Goal: Task Accomplishment & Management: Use online tool/utility

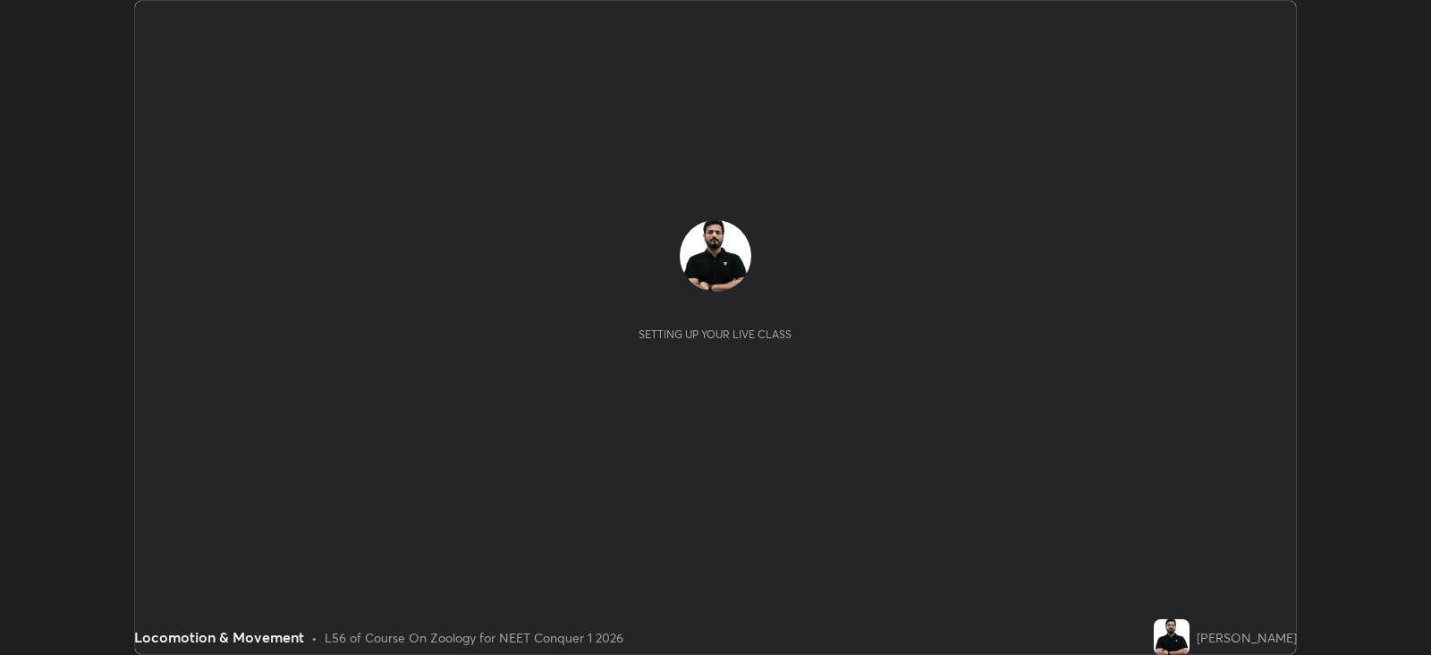
scroll to position [654, 1430]
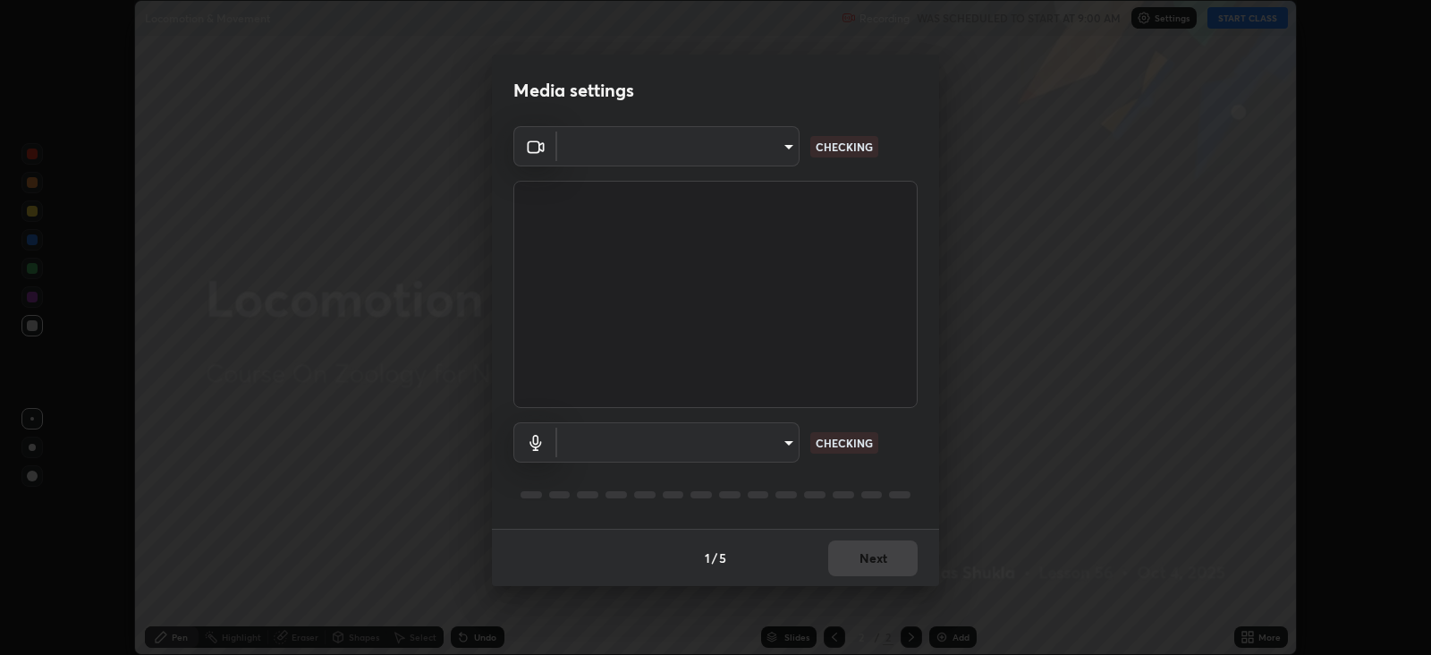
type input "db11550c6627cd1456fd7c992929e7e19338e9c76f4b1d491d27fd0e93a561d0"
type input "d805ff438e7078c1de71cb4717de75612b37844973a4f27df63e8d5766dad93f"
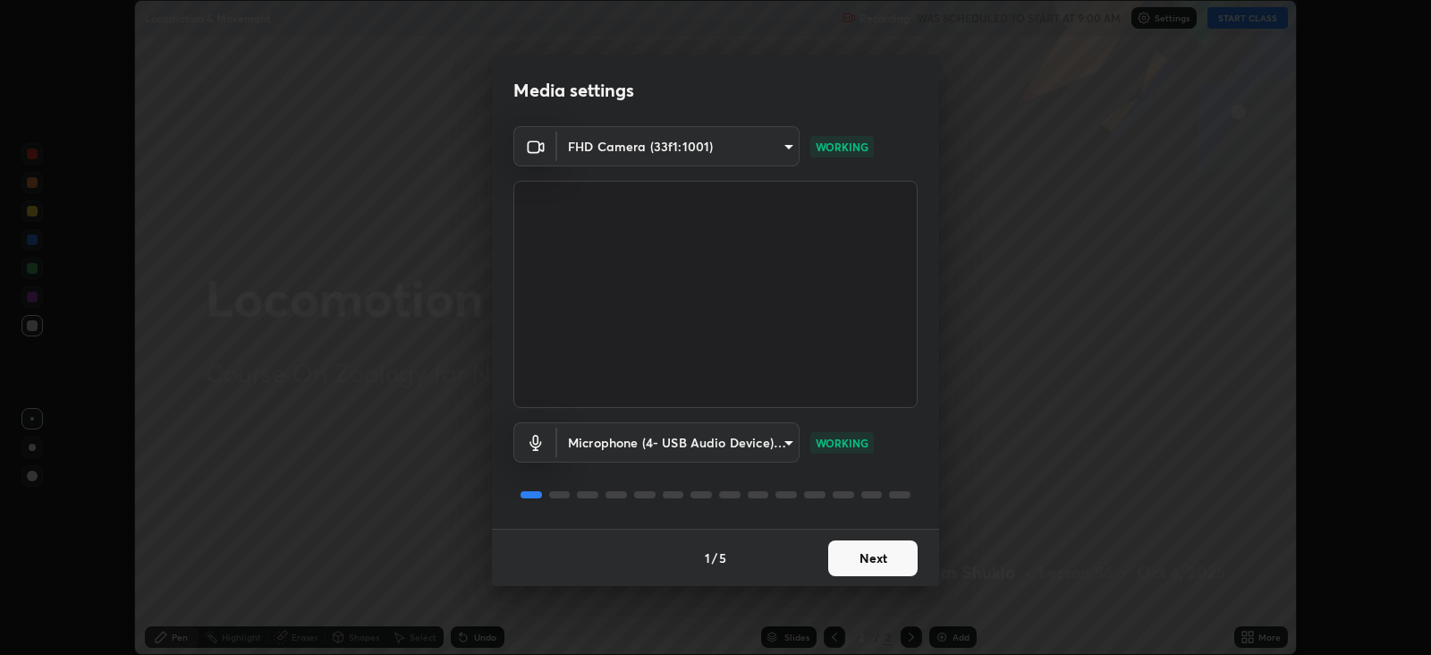
click at [899, 547] on button "Next" at bounding box center [872, 558] width 89 height 36
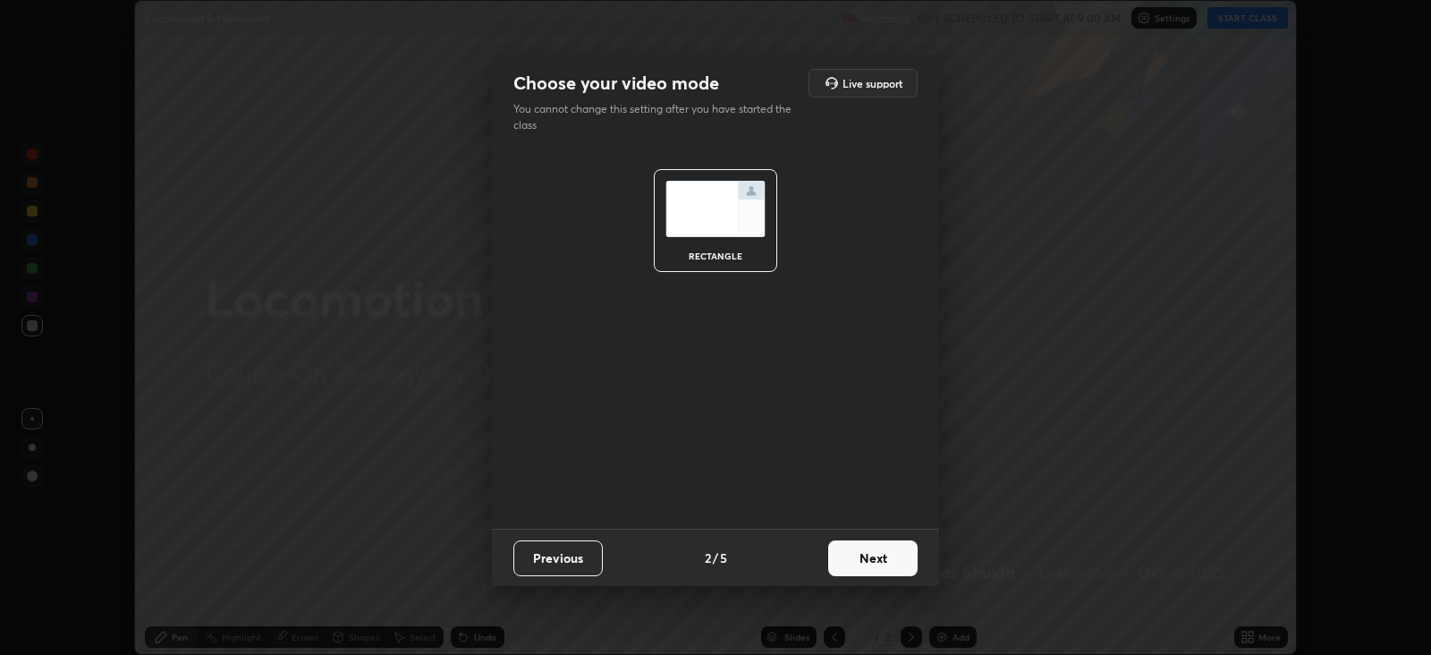
click at [899, 549] on button "Next" at bounding box center [872, 558] width 89 height 36
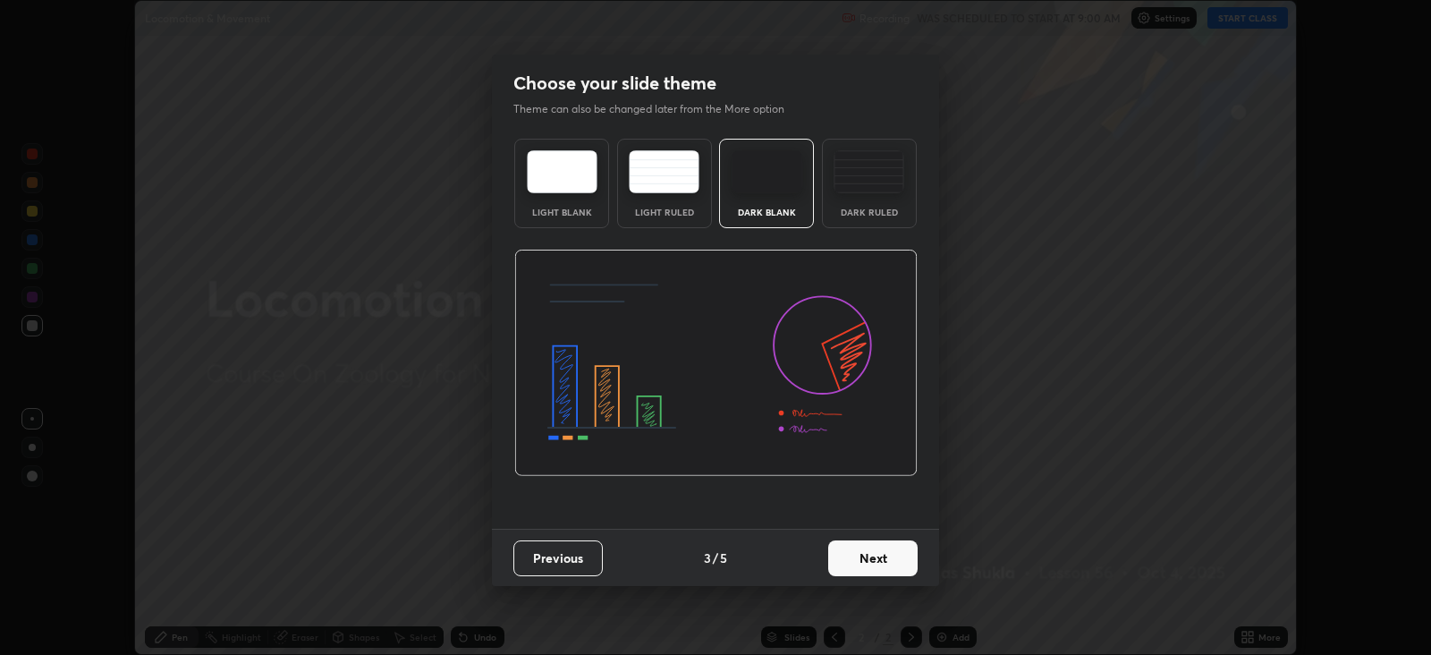
click at [898, 553] on button "Next" at bounding box center [872, 558] width 89 height 36
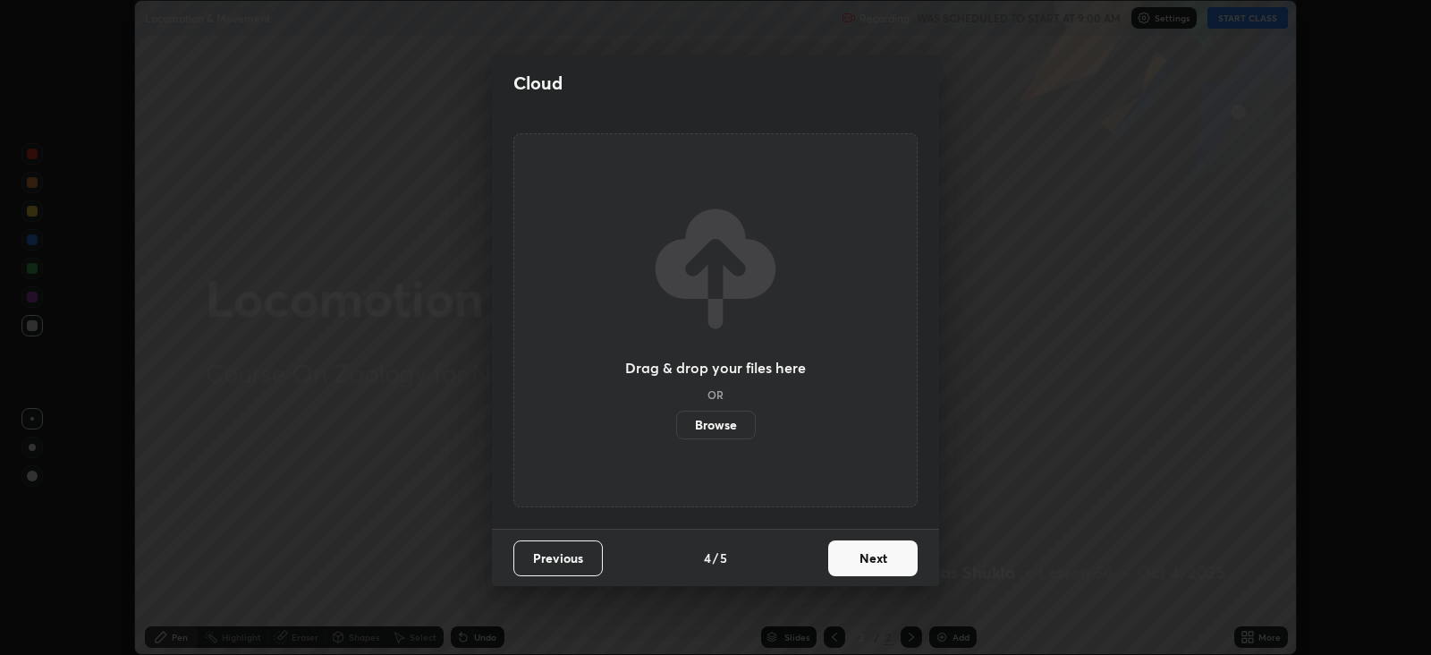
click at [896, 558] on button "Next" at bounding box center [872, 558] width 89 height 36
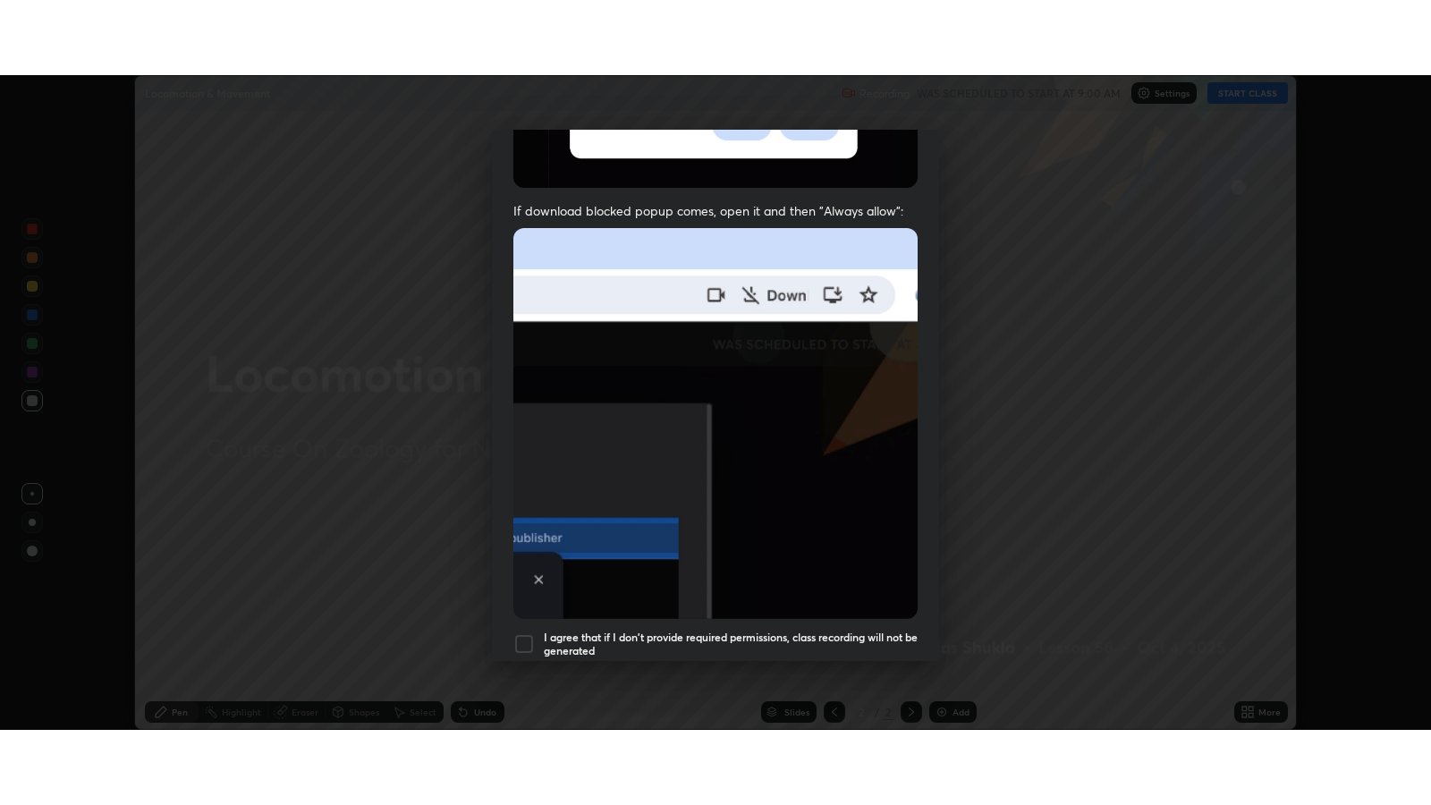
scroll to position [362, 0]
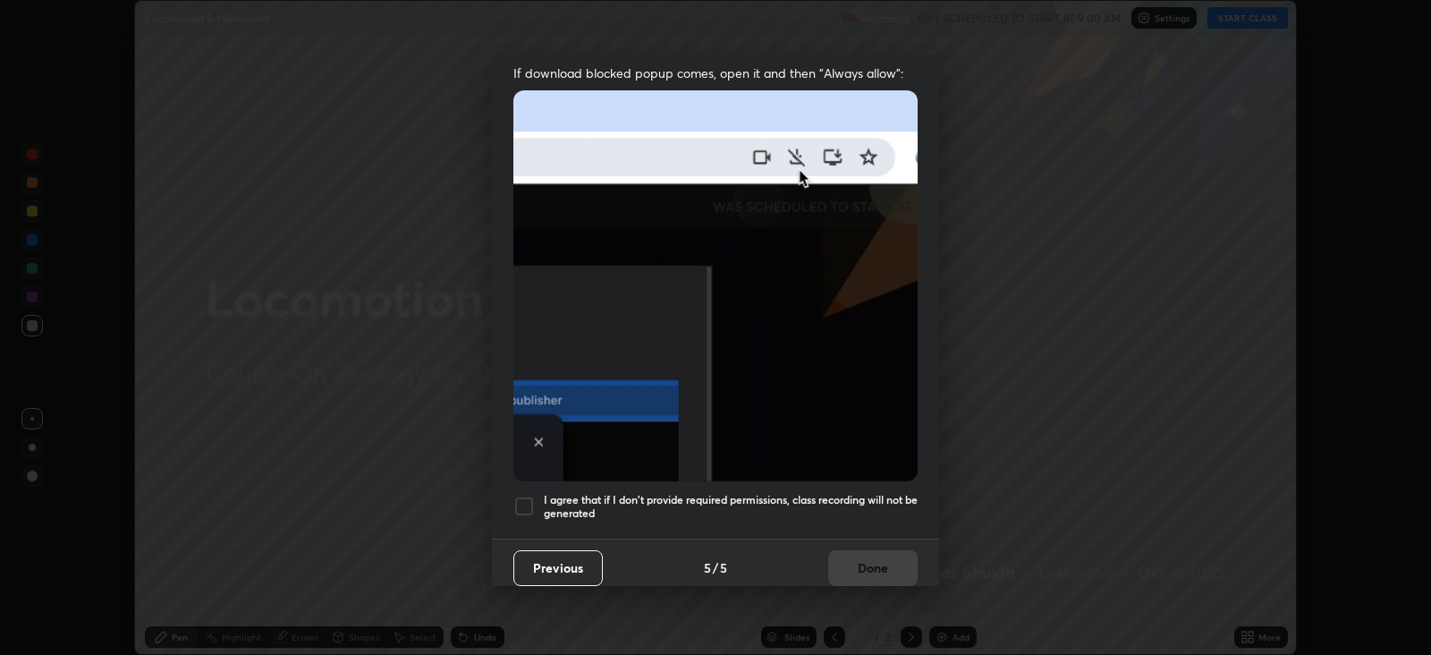
click at [890, 493] on h5 "I agree that if I don't provide required permissions, class recording will not …" at bounding box center [731, 507] width 374 height 28
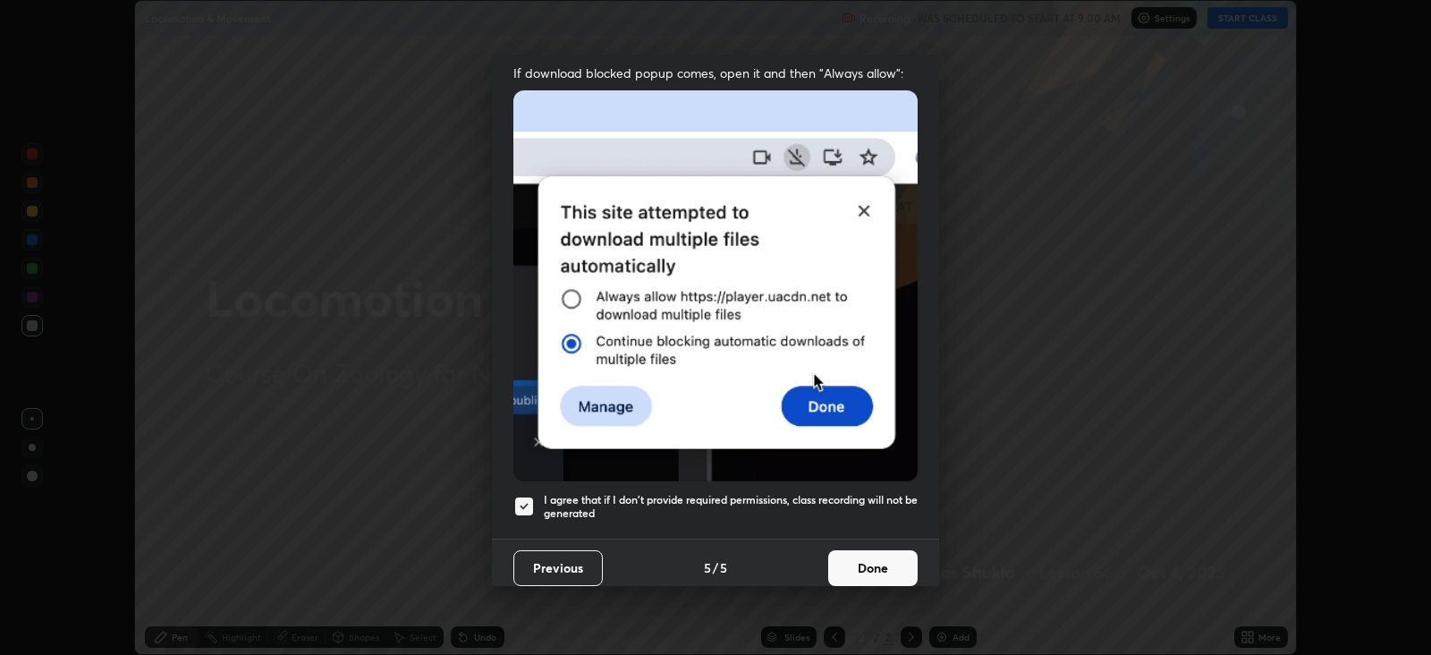
click at [890, 558] on button "Done" at bounding box center [872, 568] width 89 height 36
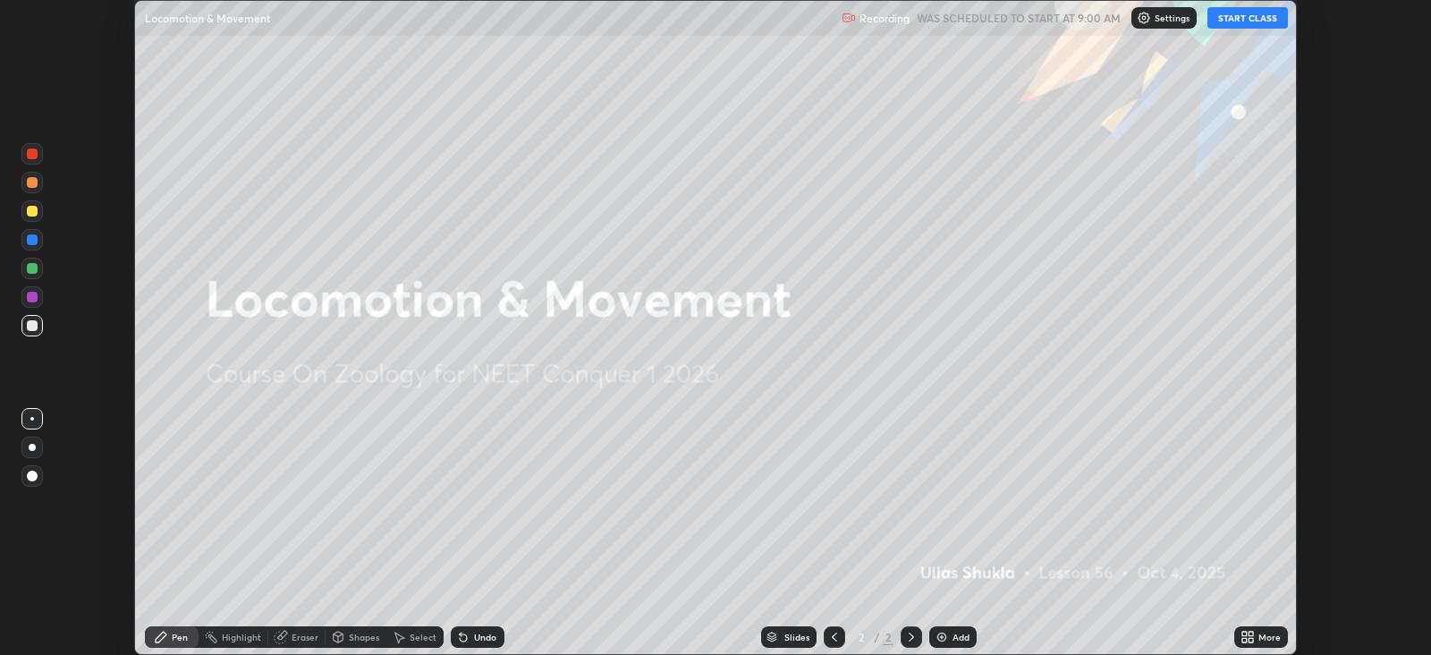
click at [1245, 19] on button "START CLASS" at bounding box center [1248, 17] width 81 height 21
click at [1251, 632] on icon at bounding box center [1251, 634] width 4 height 4
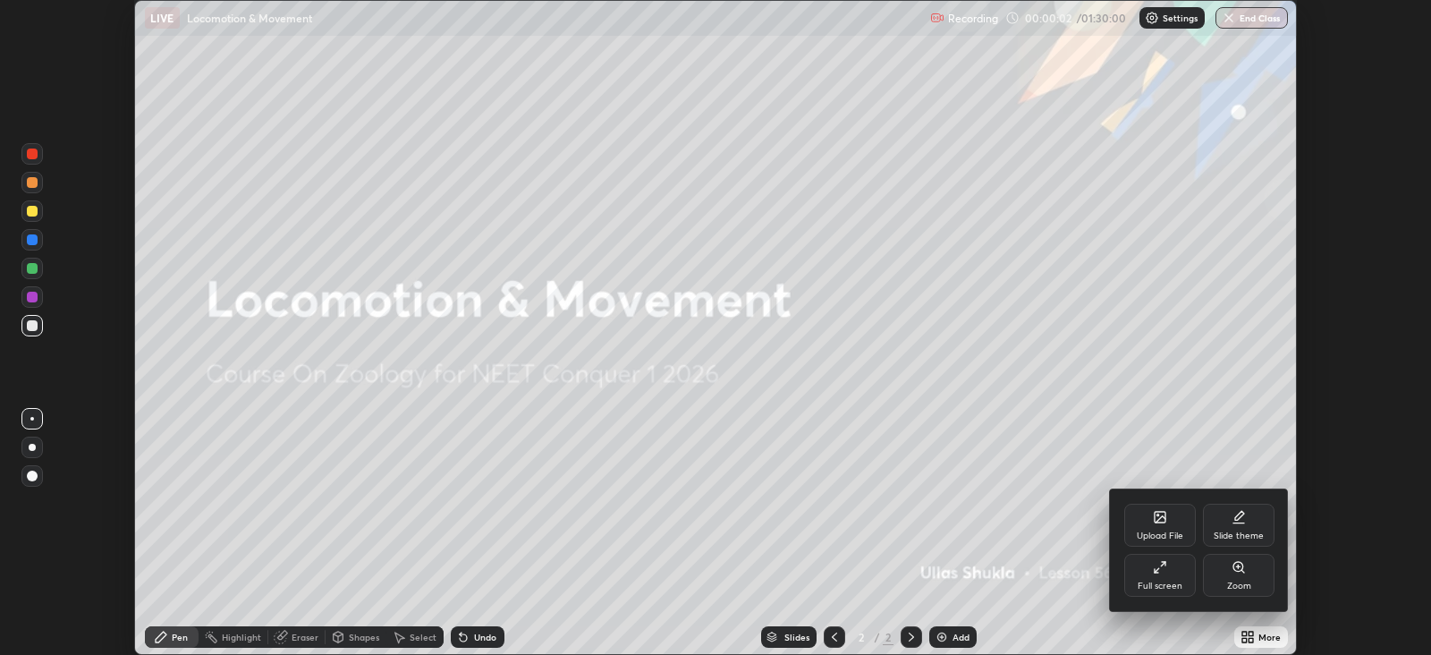
click at [1165, 585] on div "Full screen" at bounding box center [1160, 585] width 45 height 9
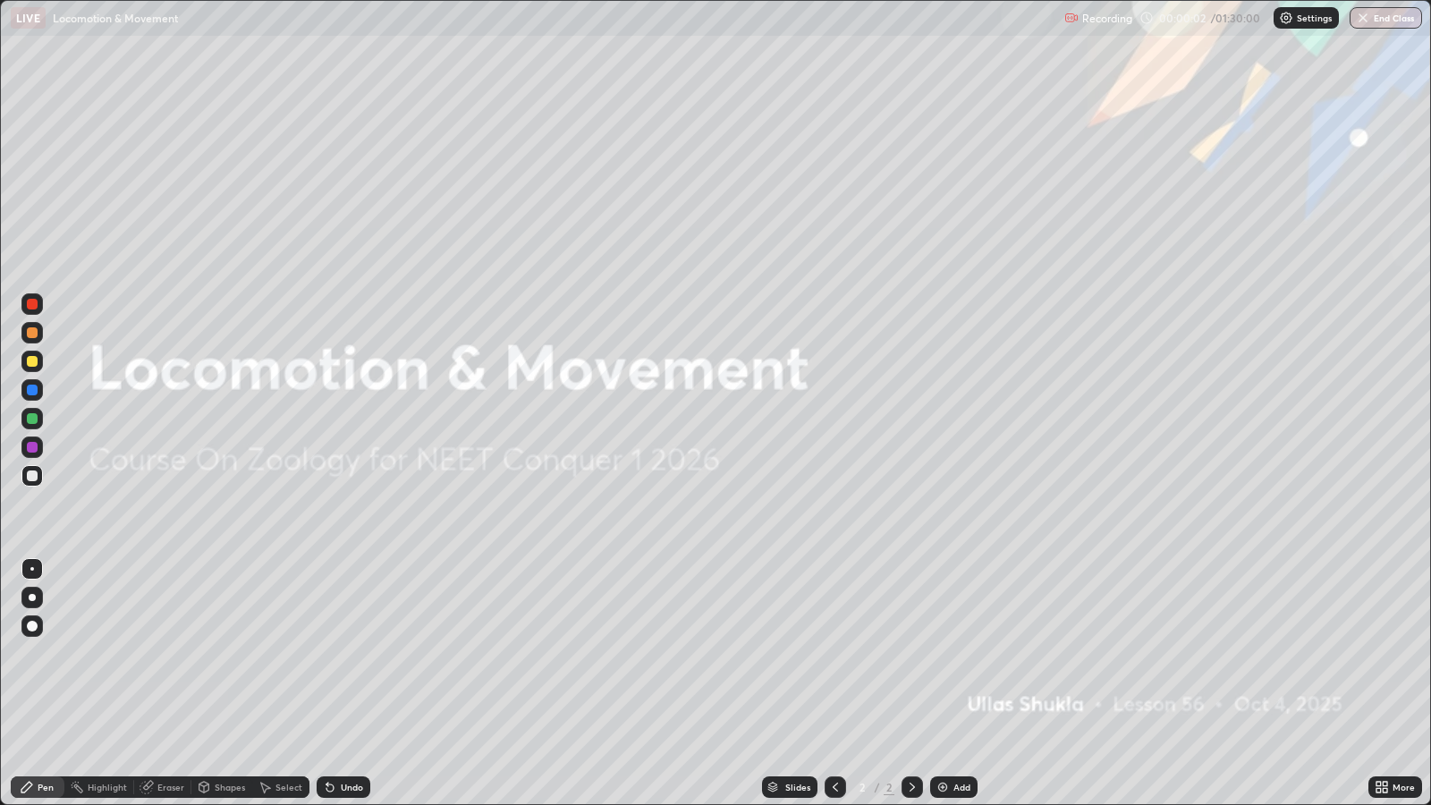
scroll to position [804, 1430]
click at [948, 654] on div "Add" at bounding box center [953, 786] width 47 height 21
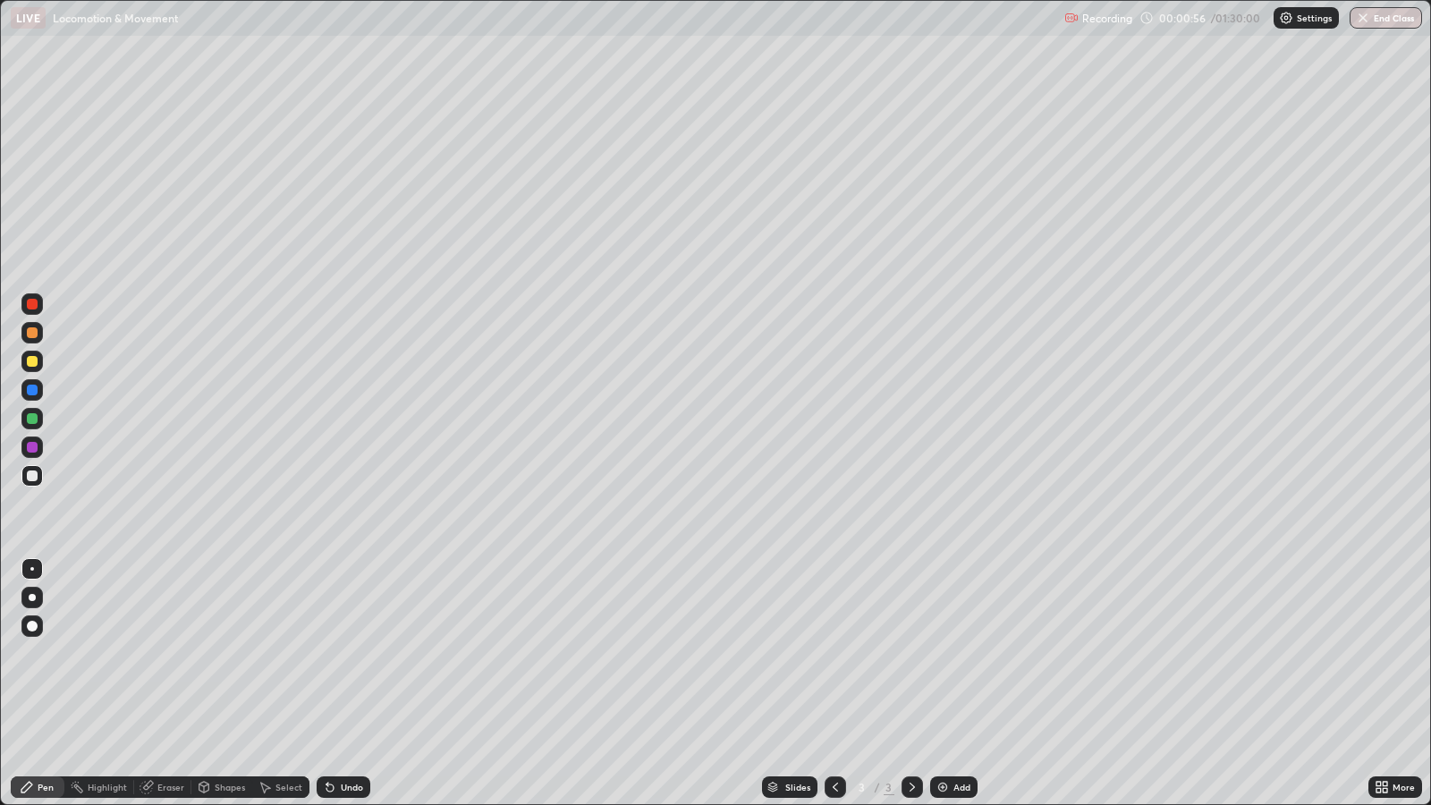
click at [843, 654] on div at bounding box center [835, 786] width 21 height 21
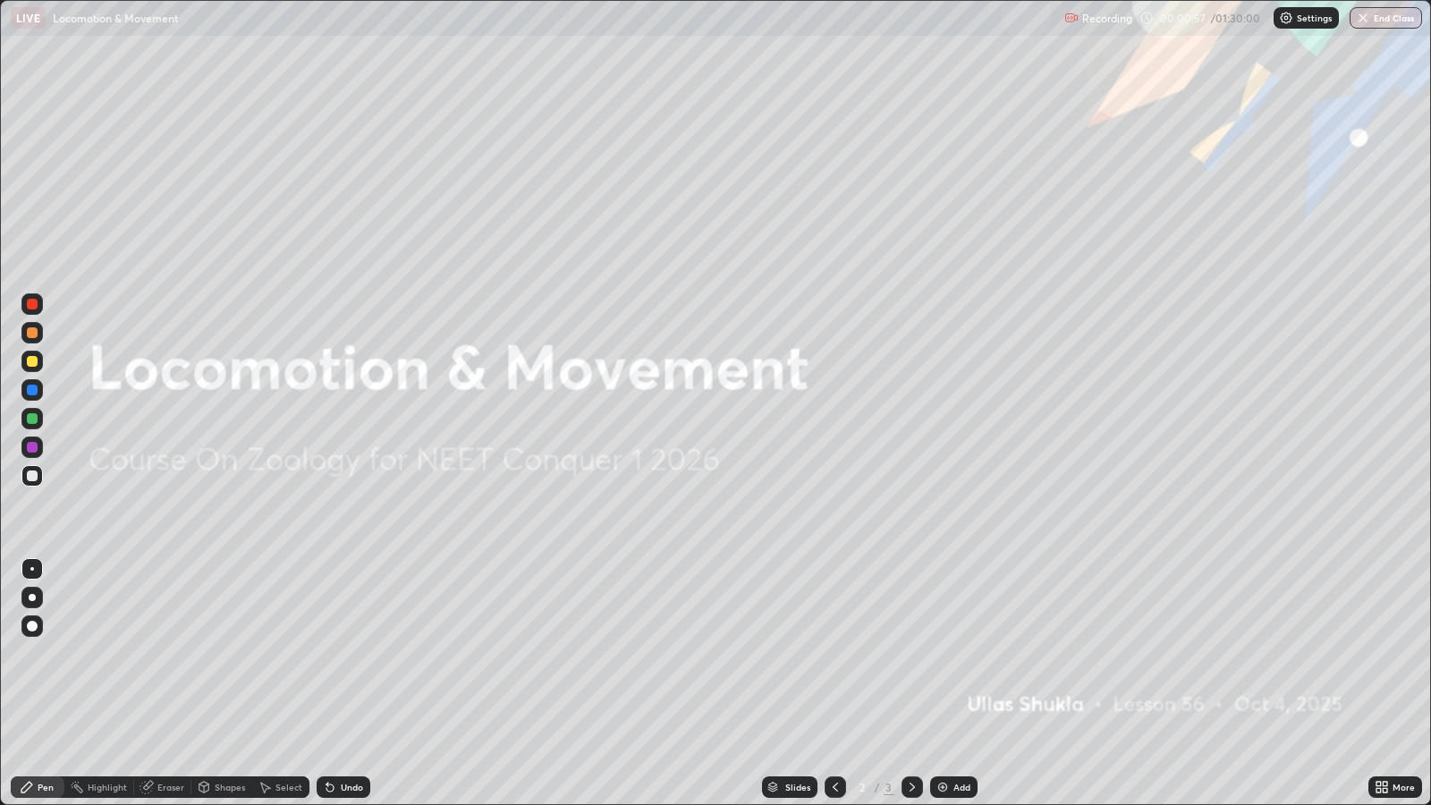
click at [910, 654] on icon at bounding box center [912, 787] width 14 height 14
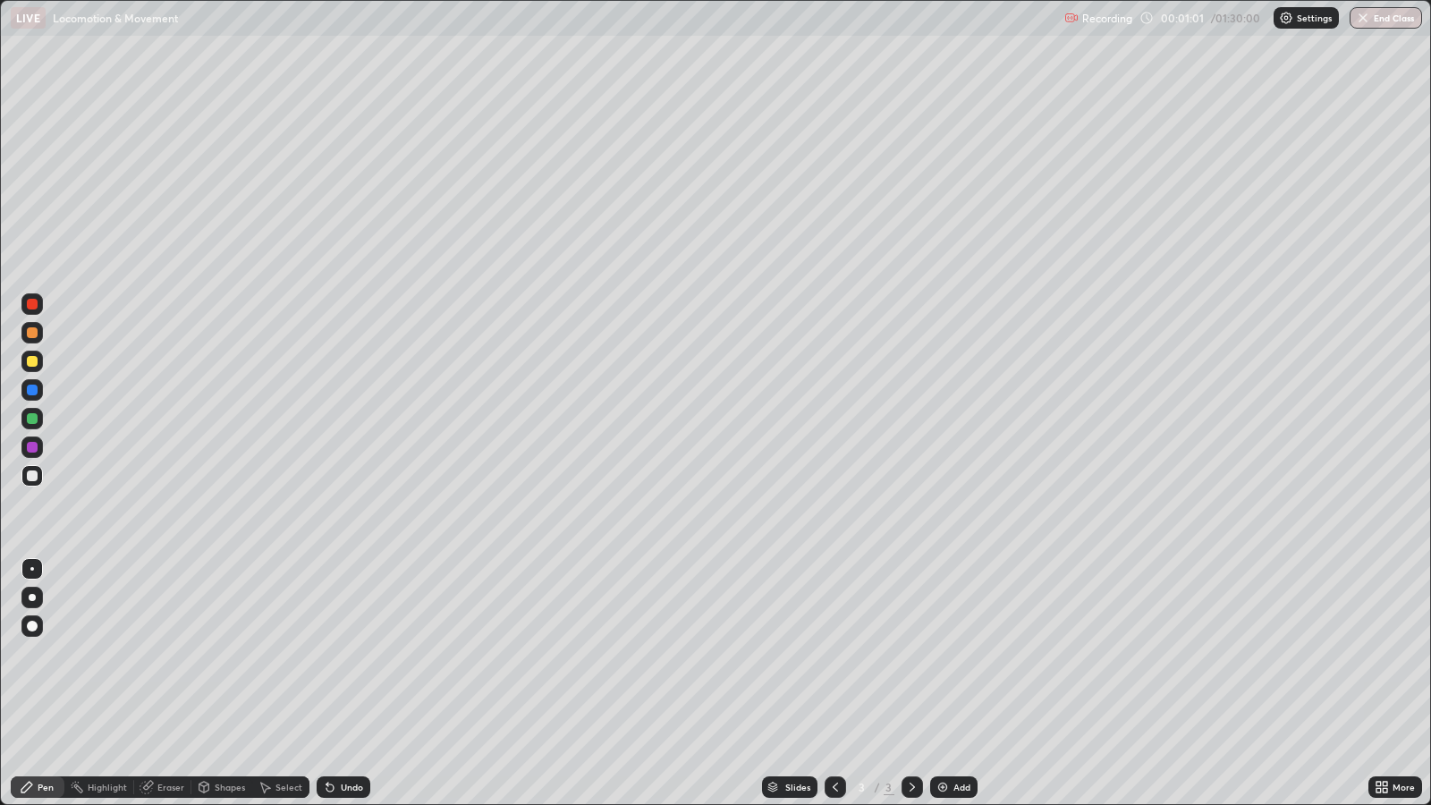
click at [31, 597] on div at bounding box center [32, 597] width 7 height 7
click at [31, 365] on div at bounding box center [32, 361] width 11 height 11
click at [349, 654] on div "Undo" at bounding box center [352, 787] width 22 height 9
click at [347, 654] on div "Undo" at bounding box center [352, 787] width 22 height 9
click at [31, 568] on div at bounding box center [32, 569] width 4 height 4
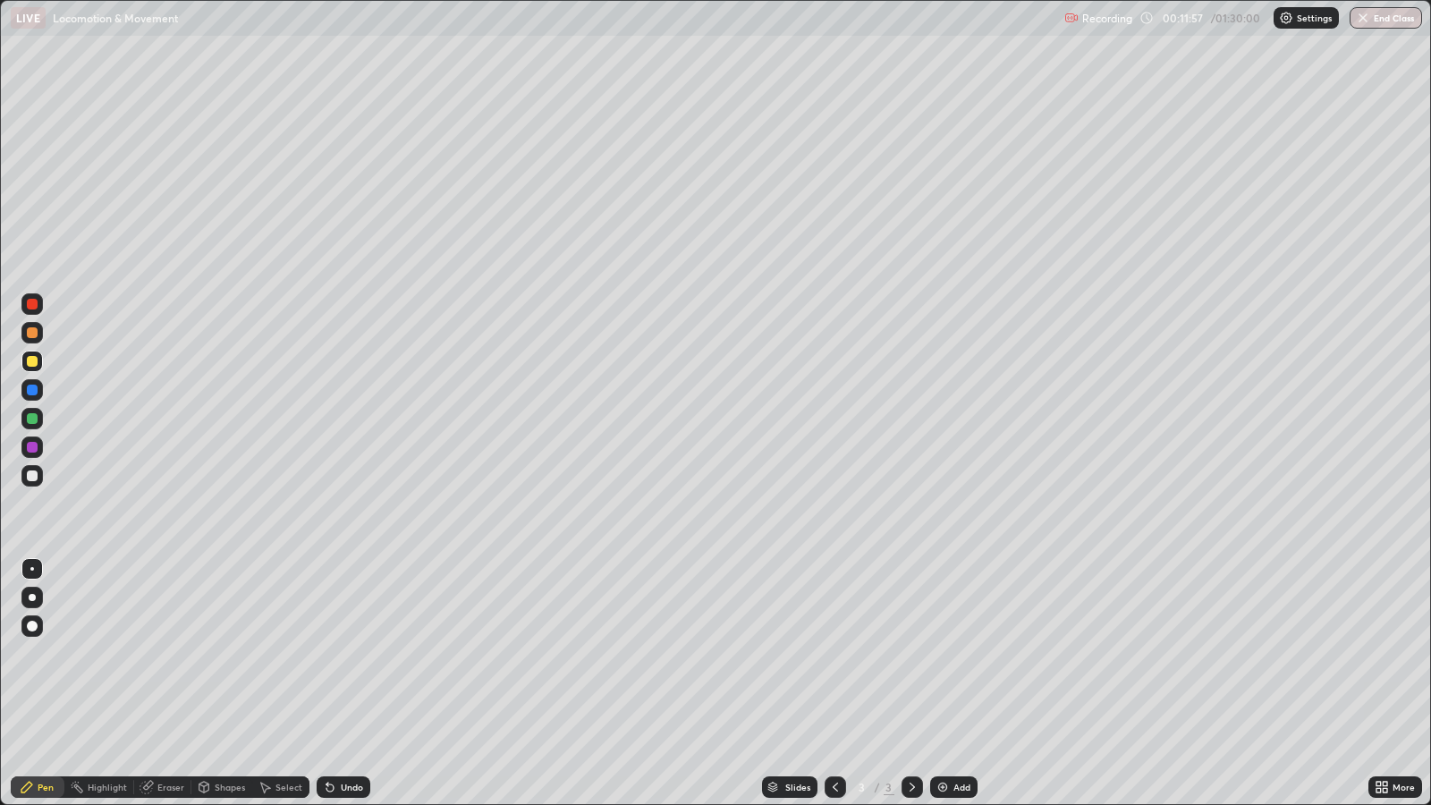
click at [353, 654] on div "Undo" at bounding box center [352, 787] width 22 height 9
click at [32, 475] on div at bounding box center [32, 475] width 11 height 11
click at [156, 654] on div "Eraser" at bounding box center [162, 786] width 57 height 21
click at [40, 654] on div "Pen" at bounding box center [46, 787] width 16 height 9
click at [33, 418] on div at bounding box center [32, 418] width 11 height 11
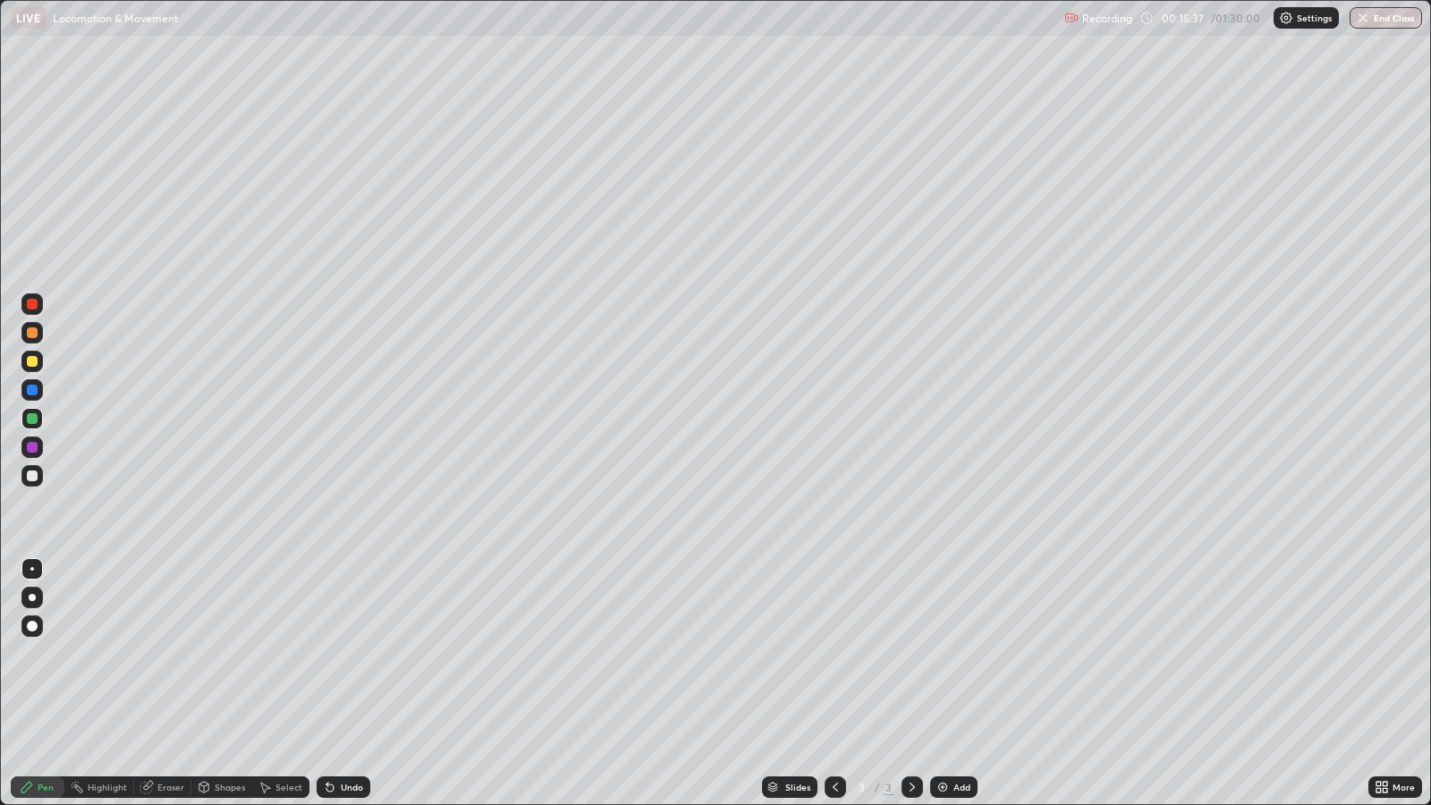
click at [31, 597] on div at bounding box center [32, 597] width 7 height 7
click at [31, 361] on div at bounding box center [32, 361] width 11 height 11
click at [31, 568] on div at bounding box center [32, 569] width 4 height 4
click at [36, 420] on div at bounding box center [32, 418] width 11 height 11
click at [32, 475] on div at bounding box center [32, 475] width 11 height 11
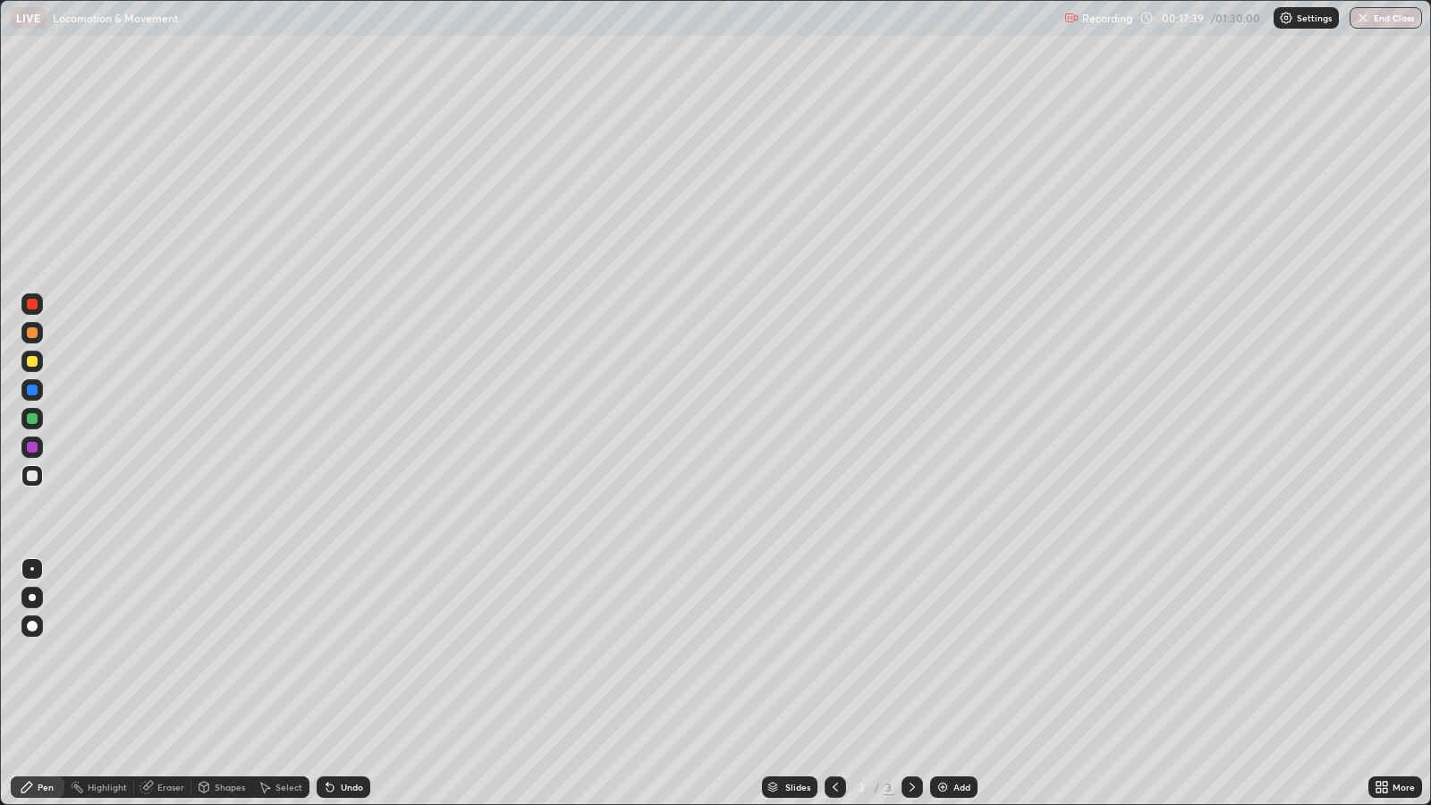
click at [35, 597] on div at bounding box center [32, 597] width 7 height 7
click at [34, 361] on div at bounding box center [32, 361] width 11 height 11
click at [345, 654] on div "Undo" at bounding box center [344, 786] width 54 height 21
click at [36, 472] on div at bounding box center [32, 475] width 11 height 11
click at [31, 568] on div at bounding box center [32, 569] width 4 height 4
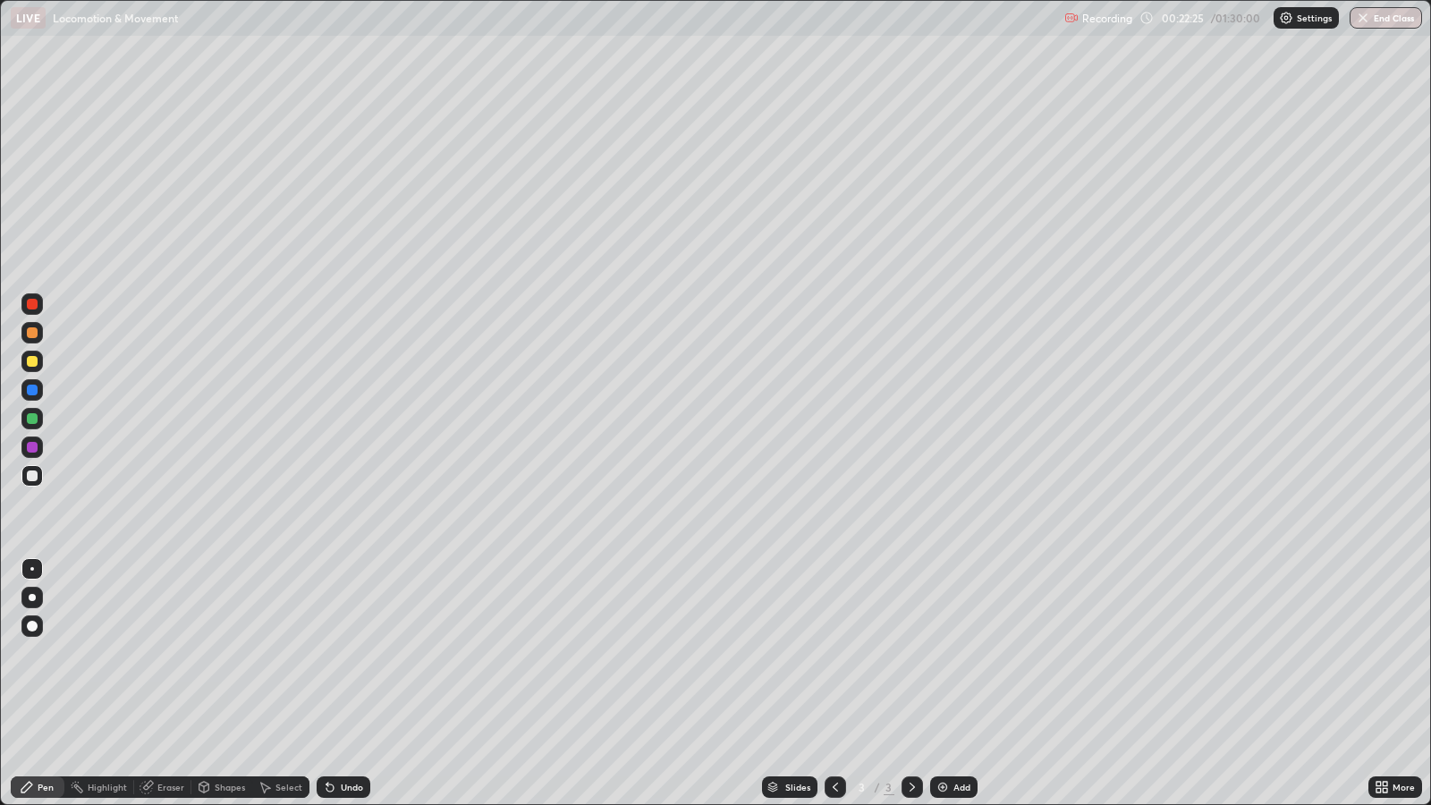
click at [960, 654] on div "Add" at bounding box center [962, 787] width 17 height 9
click at [855, 654] on div "4" at bounding box center [862, 787] width 18 height 11
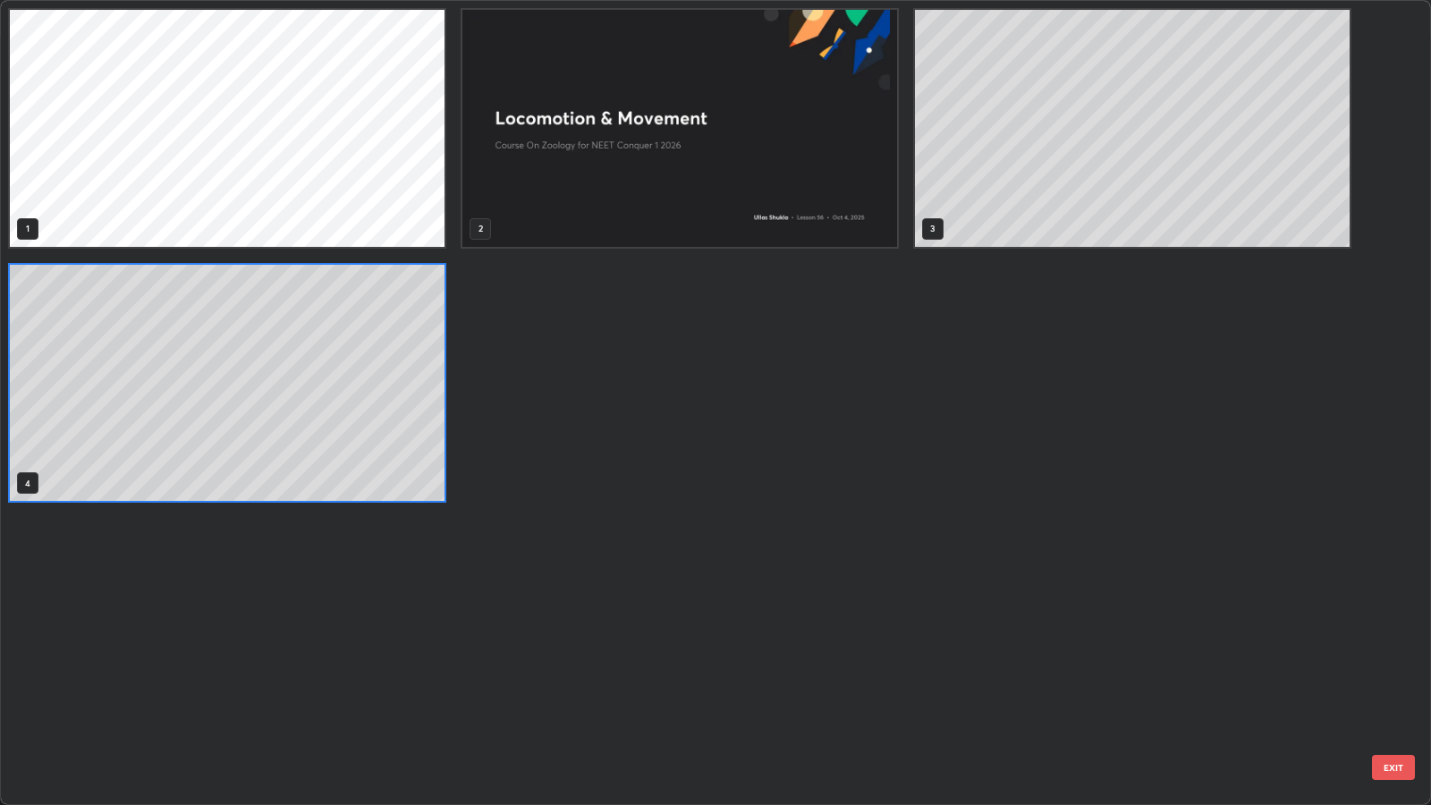
scroll to position [798, 1420]
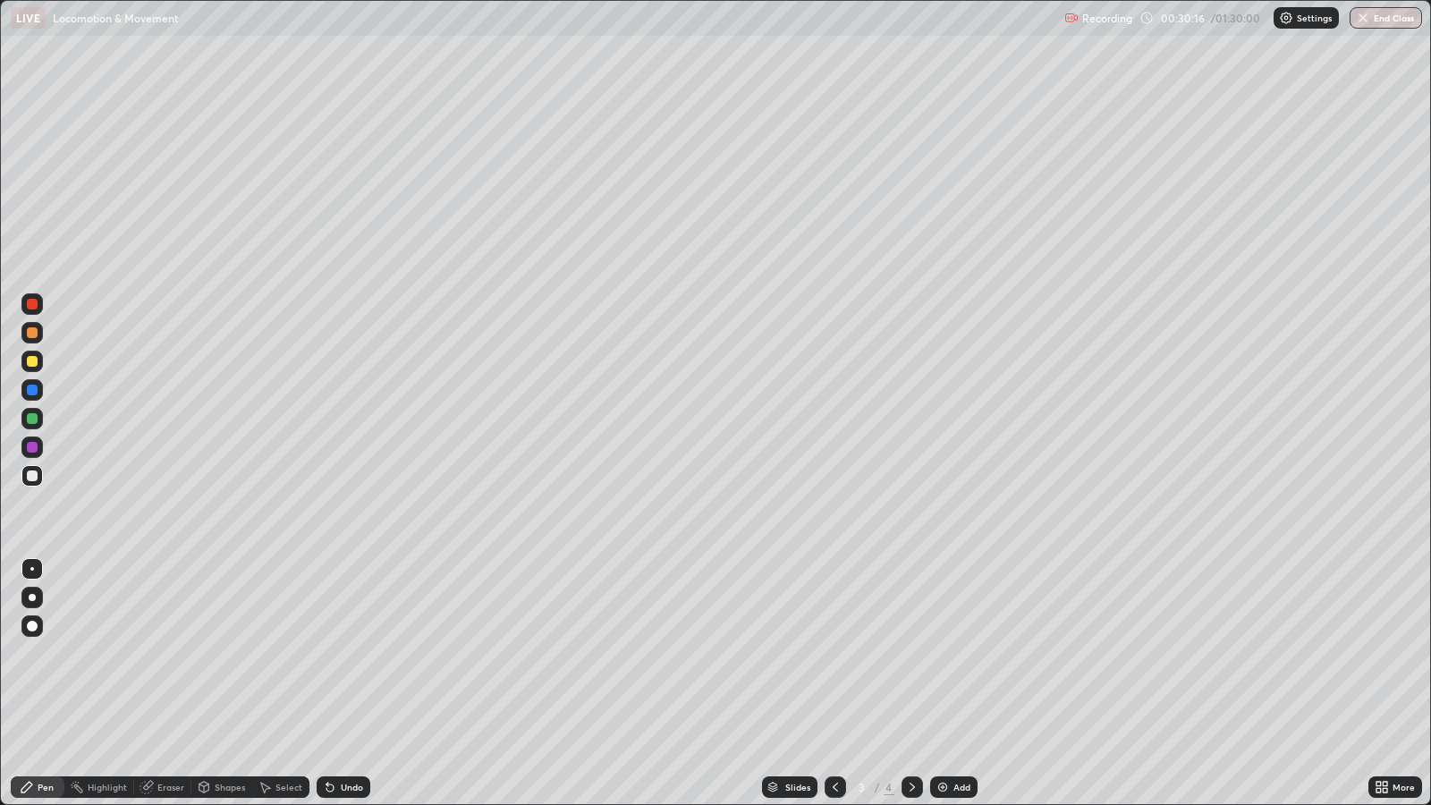
click at [32, 595] on div at bounding box center [32, 597] width 7 height 7
click at [32, 358] on div at bounding box center [32, 361] width 11 height 11
click at [954, 654] on div "Add" at bounding box center [962, 787] width 17 height 9
click at [855, 654] on div "4" at bounding box center [862, 787] width 18 height 11
click at [911, 654] on icon at bounding box center [912, 787] width 14 height 14
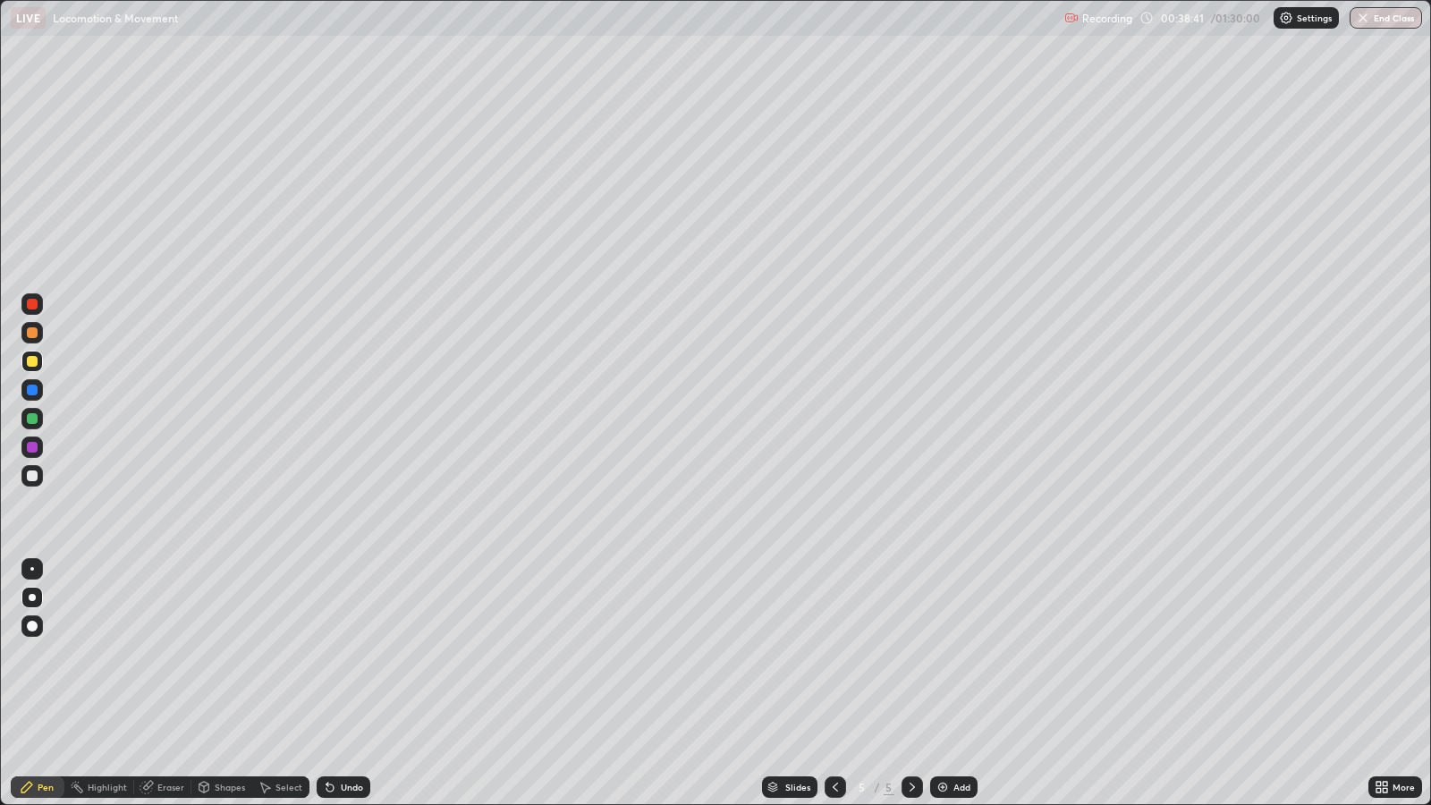
click at [940, 654] on img at bounding box center [943, 787] width 14 height 14
click at [948, 654] on div "Add" at bounding box center [953, 786] width 47 height 21
click at [36, 479] on div at bounding box center [32, 475] width 11 height 11
click at [31, 360] on div at bounding box center [32, 361] width 11 height 11
click at [32, 475] on div at bounding box center [32, 475] width 11 height 11
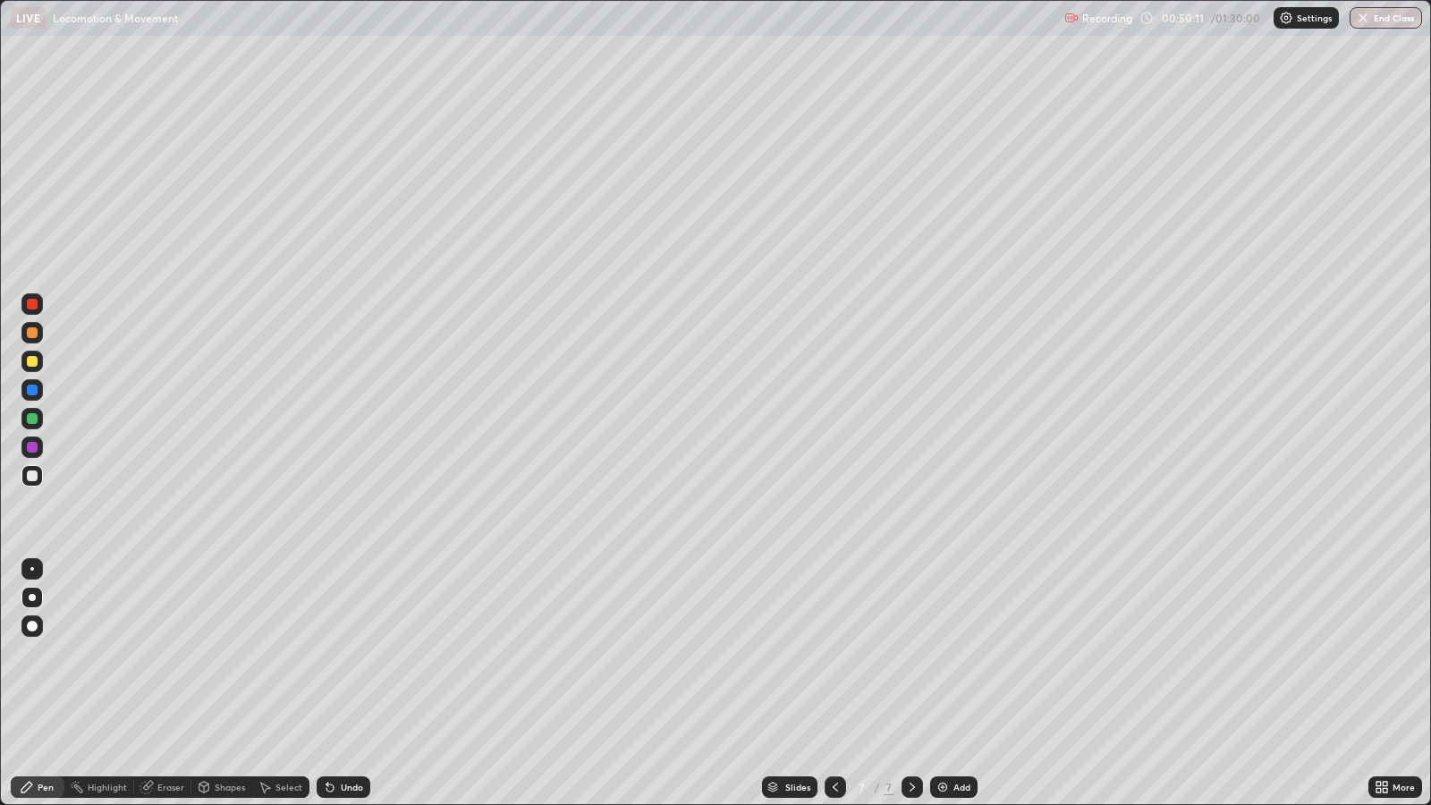
click at [35, 420] on div at bounding box center [32, 418] width 11 height 11
click at [32, 476] on div at bounding box center [32, 475] width 11 height 11
click at [26, 362] on div at bounding box center [31, 361] width 21 height 21
click at [33, 473] on div at bounding box center [32, 475] width 11 height 11
click at [177, 654] on div "Eraser" at bounding box center [170, 787] width 27 height 9
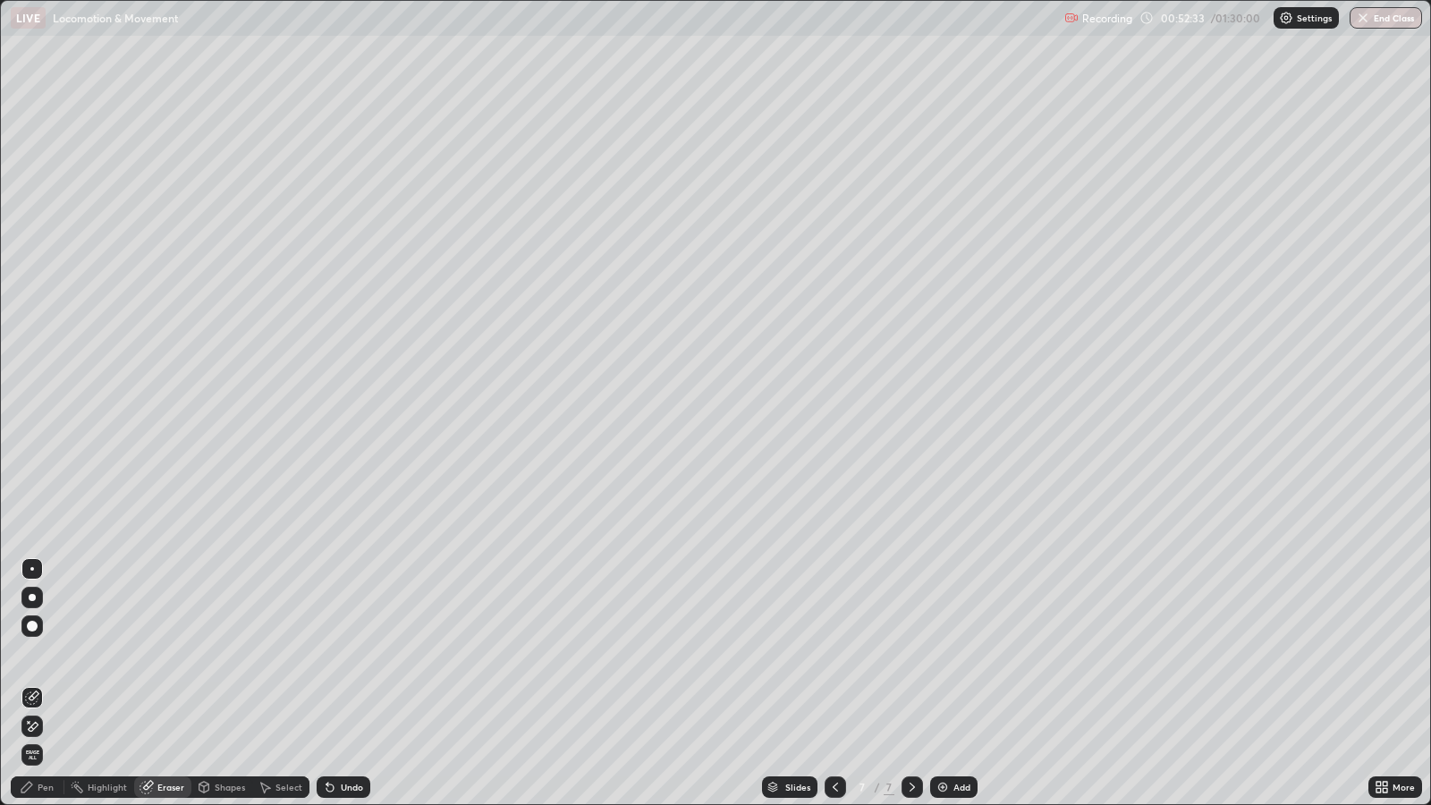
click at [44, 654] on div "Pen" at bounding box center [46, 787] width 16 height 9
click at [31, 361] on div at bounding box center [32, 361] width 11 height 11
click at [31, 475] on div at bounding box center [32, 475] width 11 height 11
click at [954, 654] on div "Add" at bounding box center [962, 787] width 17 height 9
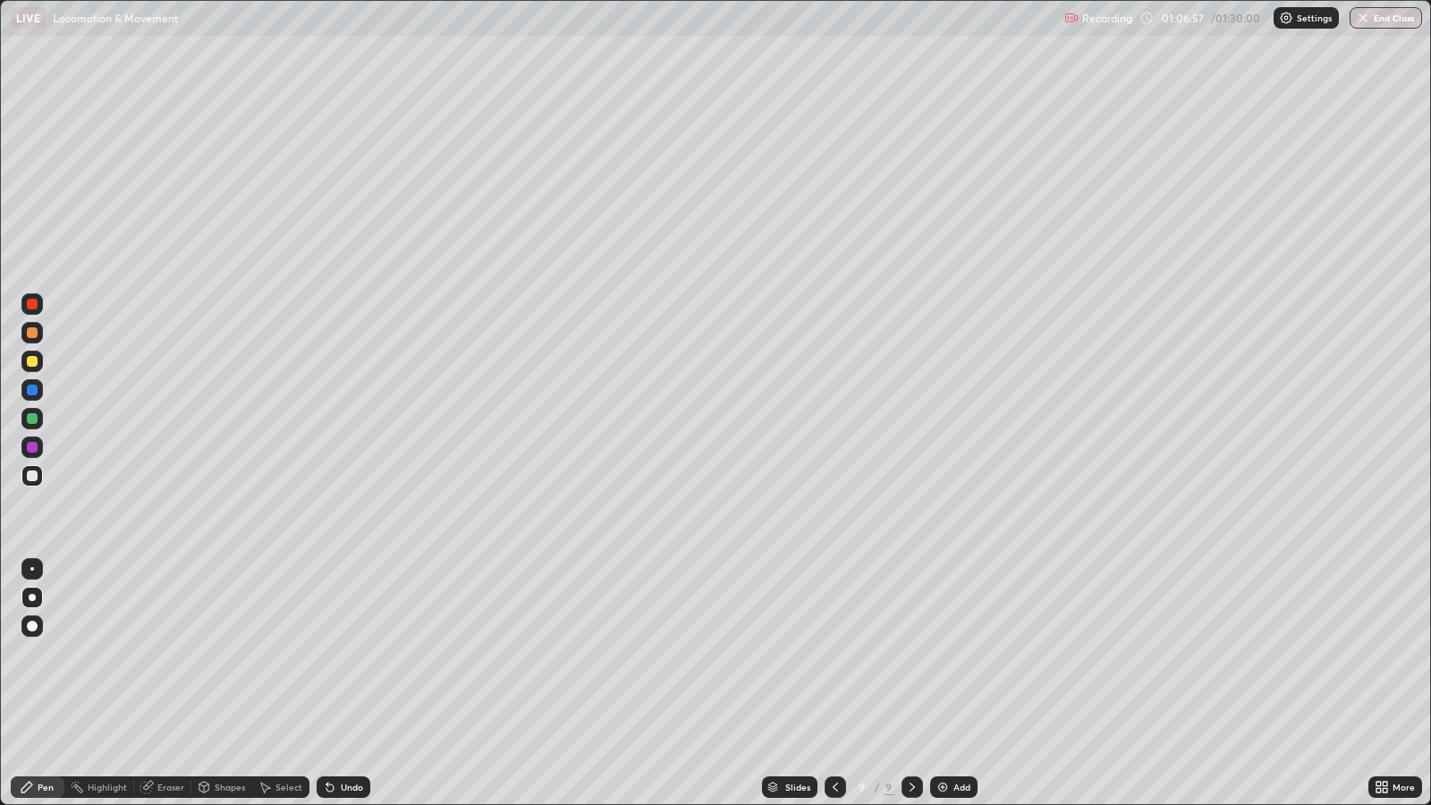
click at [28, 362] on div at bounding box center [32, 361] width 11 height 11
click at [346, 654] on div "Undo" at bounding box center [352, 787] width 22 height 9
click at [964, 654] on div "Add" at bounding box center [962, 787] width 17 height 9
click at [959, 654] on div "Add" at bounding box center [962, 787] width 17 height 9
click at [171, 654] on div "Eraser" at bounding box center [170, 787] width 27 height 9
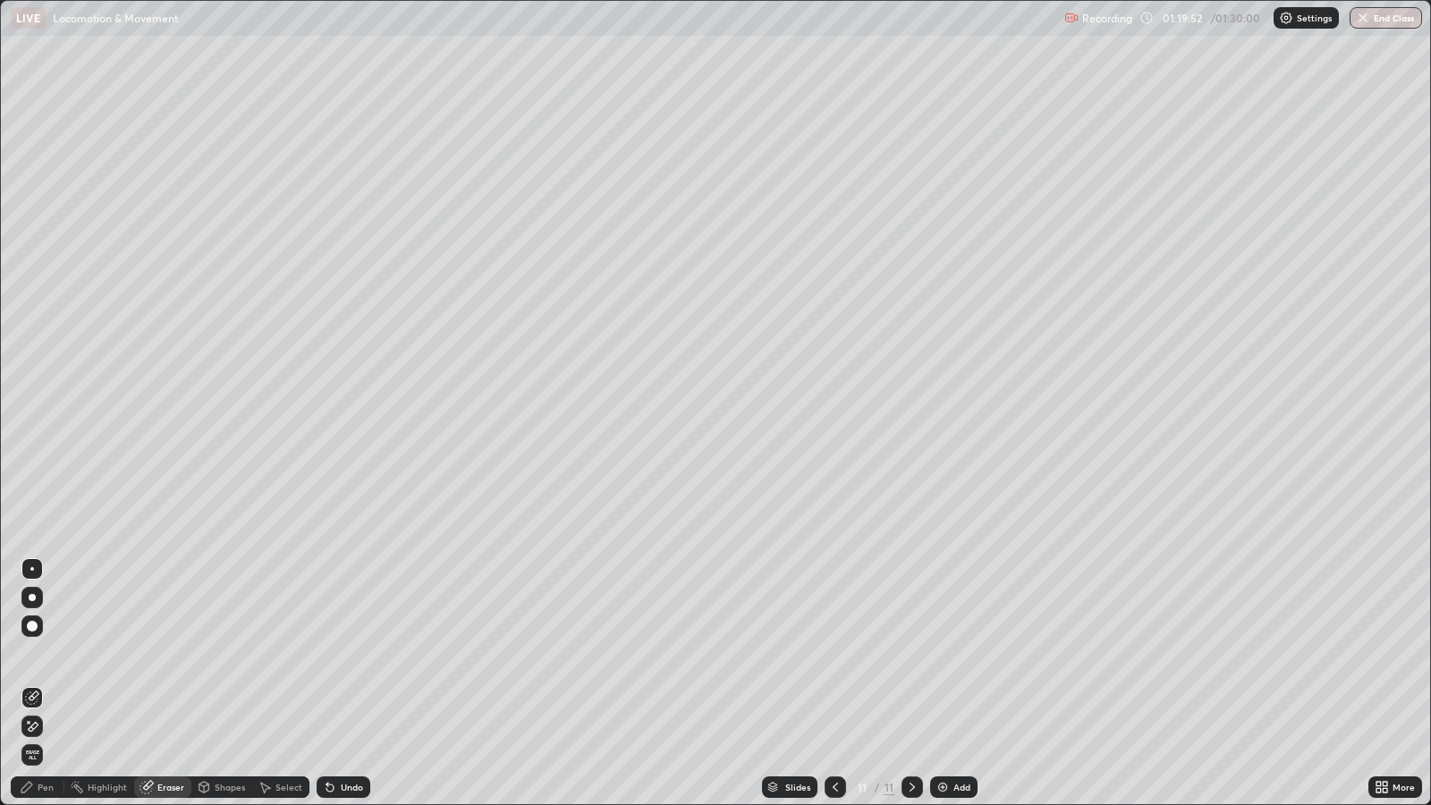
click at [50, 654] on div "Pen" at bounding box center [46, 787] width 16 height 9
click at [348, 654] on div "Undo" at bounding box center [352, 787] width 22 height 9
click at [36, 479] on div at bounding box center [32, 475] width 11 height 11
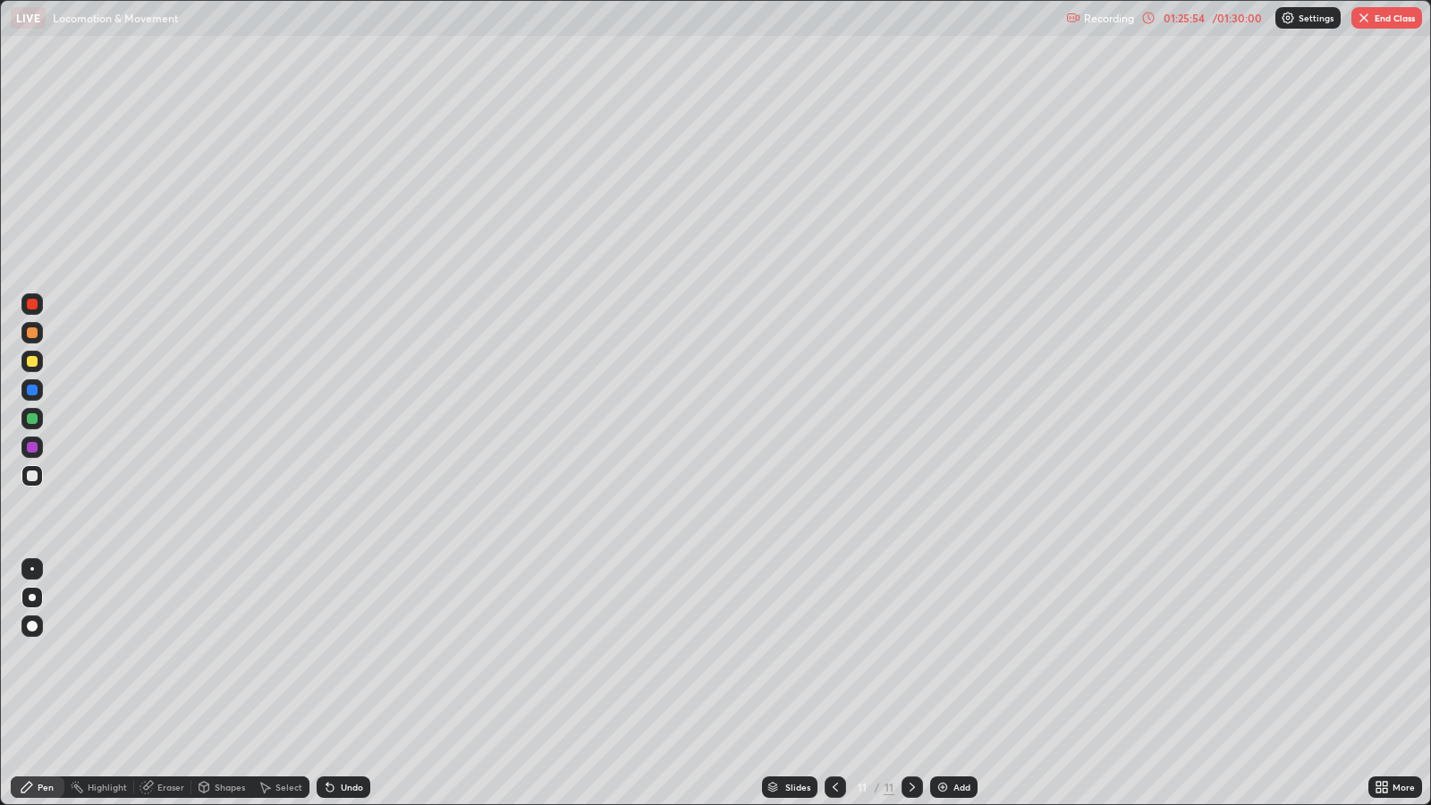
click at [1377, 21] on button "End Class" at bounding box center [1387, 17] width 71 height 21
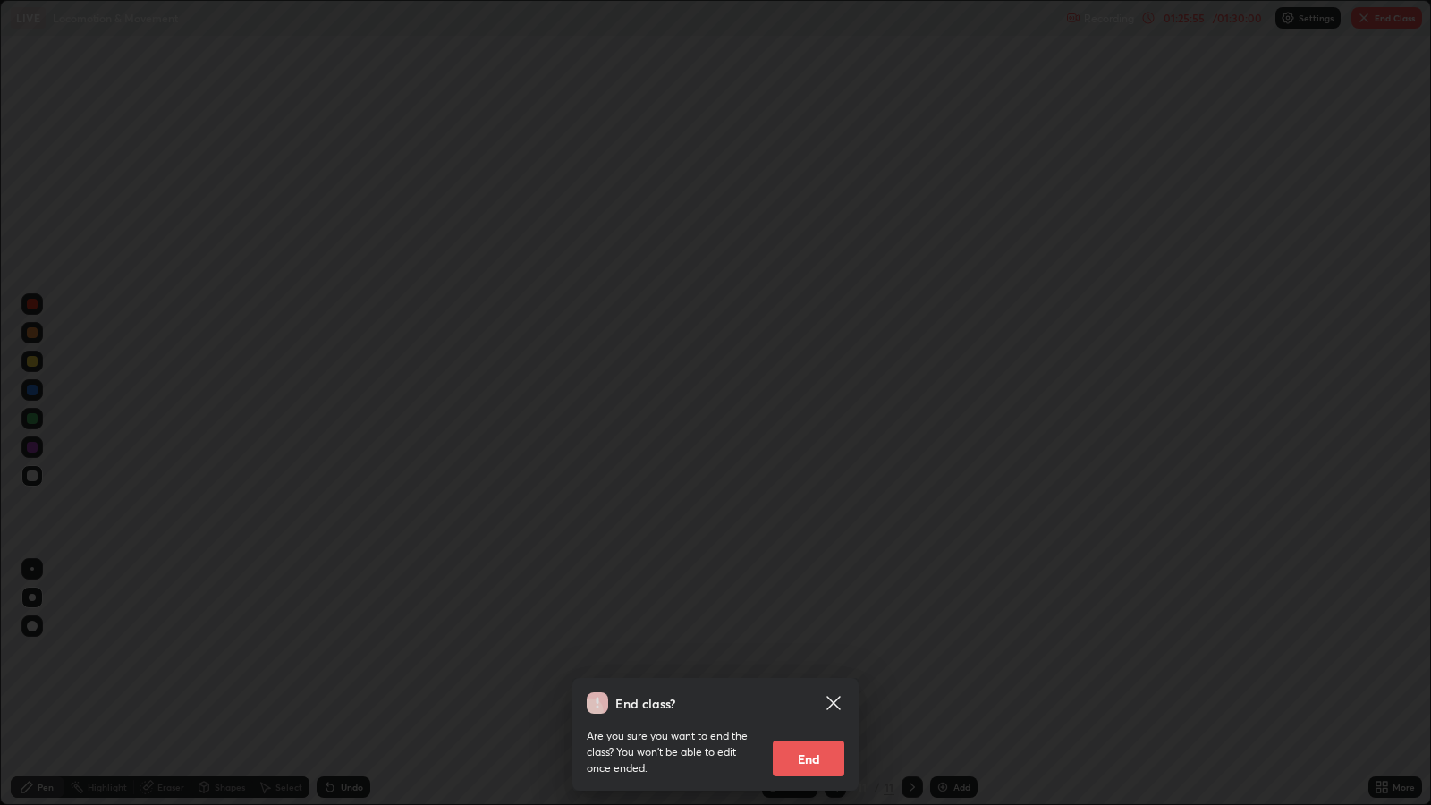
click at [805, 654] on button "End" at bounding box center [809, 759] width 72 height 36
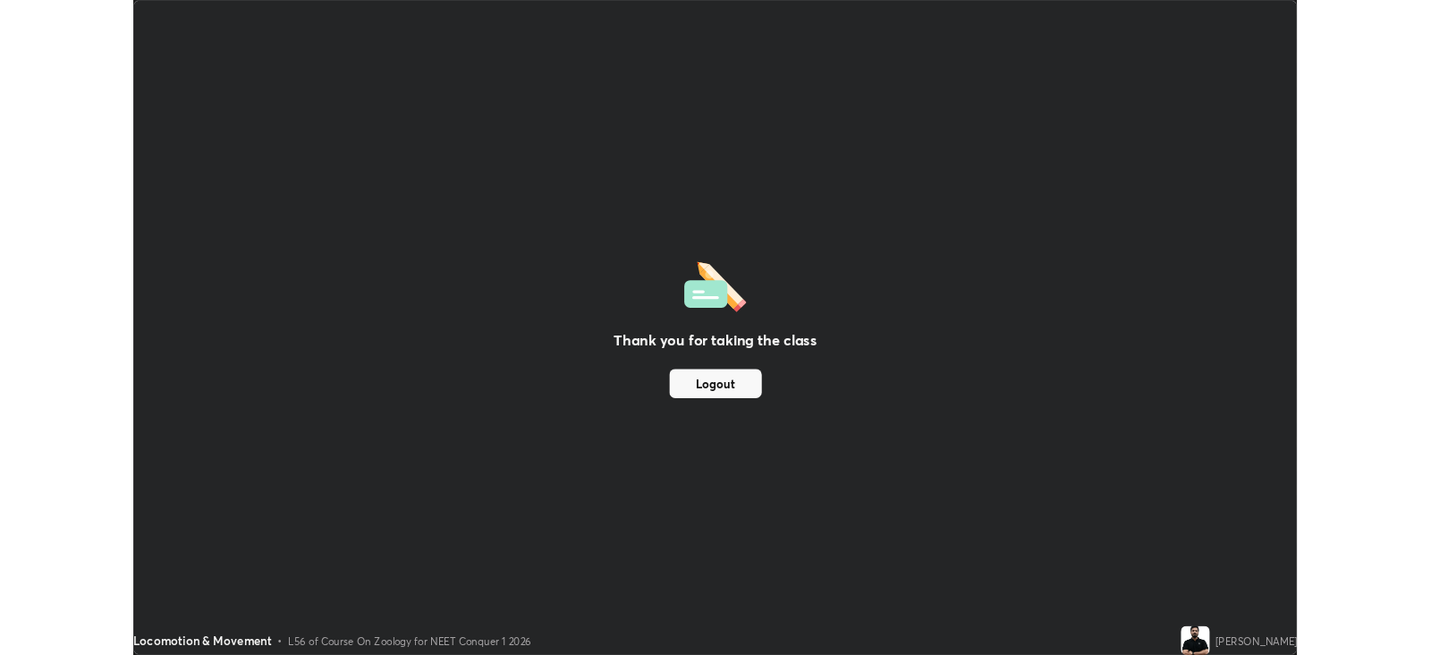
scroll to position [88793, 88016]
